Goal: Information Seeking & Learning: Check status

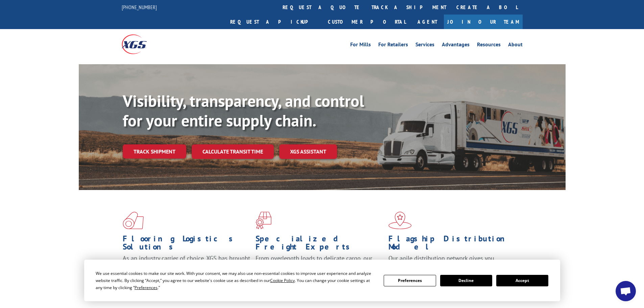
click at [518, 282] on button "Accept" at bounding box center [523, 280] width 52 height 11
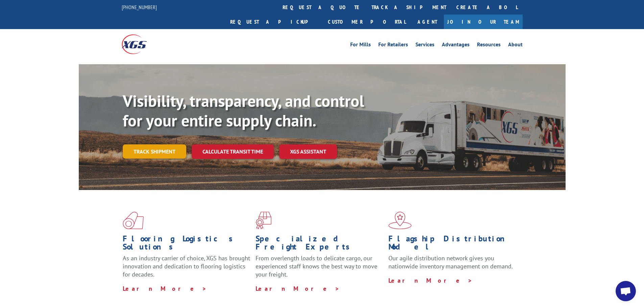
click at [171, 144] on link "Track shipment" at bounding box center [155, 151] width 64 height 14
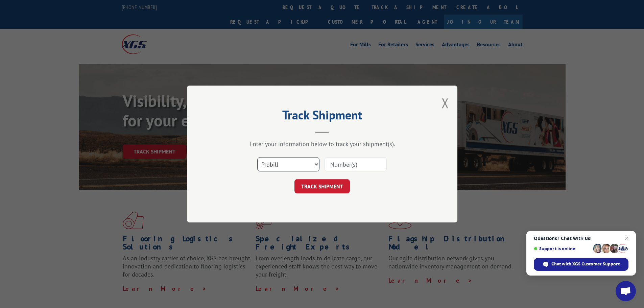
drag, startPoint x: 297, startPoint y: 166, endPoint x: 297, endPoint y: 170, distance: 4.1
click at [297, 166] on select "Select category... Probill BOL PO" at bounding box center [288, 164] width 62 height 14
select select "bol"
click at [257, 157] on select "Select category... Probill BOL PO" at bounding box center [288, 164] width 62 height 14
click at [345, 166] on input at bounding box center [356, 164] width 62 height 14
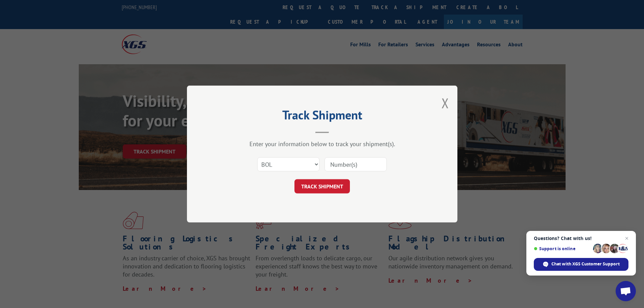
paste input "7064605"
type input "7064605"
click at [340, 187] on button "TRACK SHIPMENT" at bounding box center [322, 186] width 55 height 14
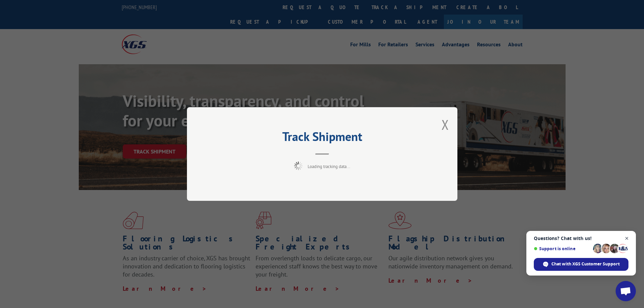
click at [628, 236] on span "Close chat" at bounding box center [627, 238] width 8 height 8
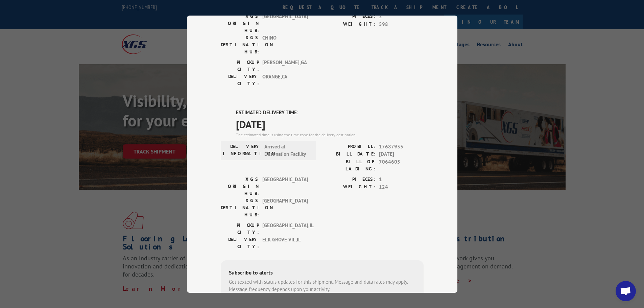
scroll to position [34, 0]
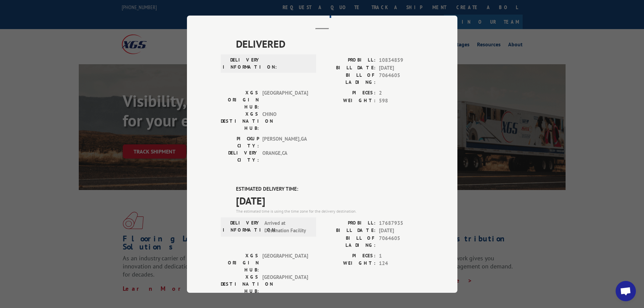
click at [144, 151] on div "Track Shipment DELIVERED DELIVERY INFORMATION: PROBILL: 10834859 BILL DATE: [DA…" at bounding box center [322, 154] width 644 height 308
click at [564, 209] on div "Track Shipment DELIVERED DELIVERY INFORMATION: PROBILL: 10834859 BILL DATE: [DA…" at bounding box center [322, 154] width 644 height 308
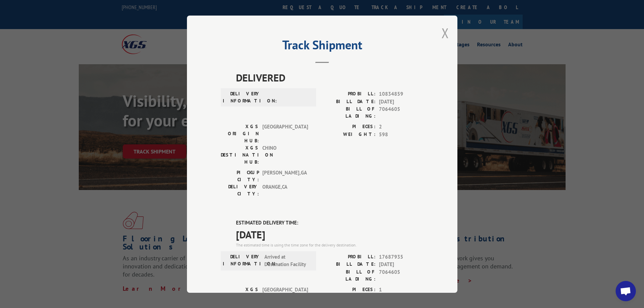
click at [442, 33] on button "Close modal" at bounding box center [445, 33] width 7 height 18
